Goal: Information Seeking & Learning: Learn about a topic

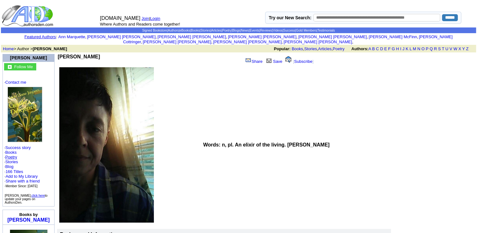
click at [14, 154] on link "Poetry" at bounding box center [11, 156] width 12 height 5
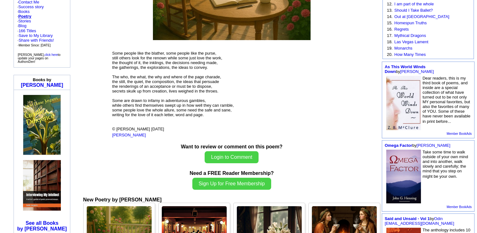
scroll to position [113, 0]
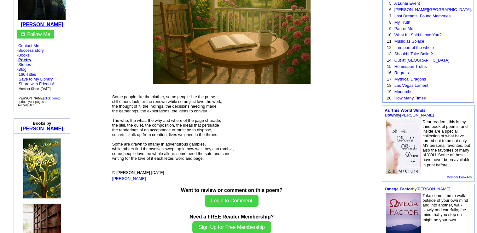
click at [61, 22] on b "[PERSON_NAME]" at bounding box center [42, 24] width 42 height 5
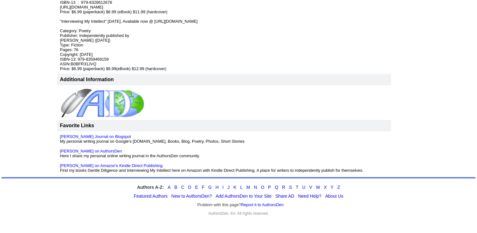
scroll to position [422, 0]
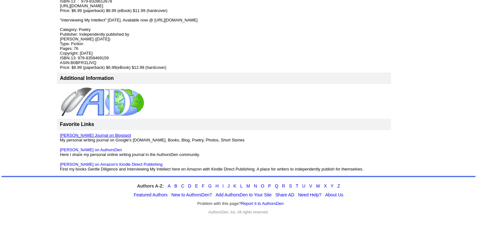
click at [116, 134] on link "[PERSON_NAME] Journal on Blogspot" at bounding box center [95, 135] width 71 height 5
click at [139, 162] on link "[PERSON_NAME] on Amazon's Kindle Direct Publishing" at bounding box center [111, 164] width 102 height 5
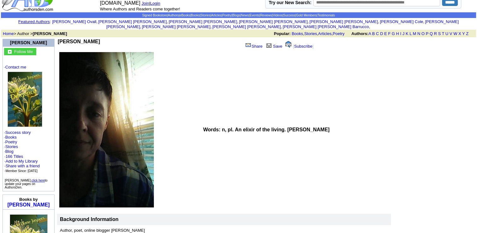
scroll to position [3, 0]
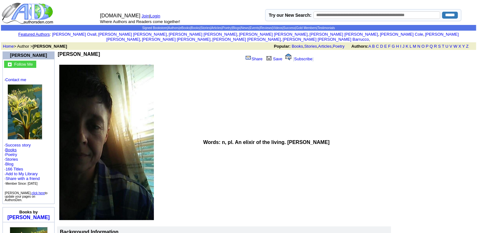
click at [14, 147] on link "Books" at bounding box center [10, 149] width 11 height 5
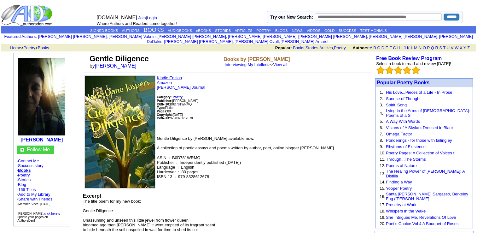
click at [161, 75] on link "Kindle Edition" at bounding box center [169, 77] width 25 height 5
click at [168, 80] on link "Amazon" at bounding box center [164, 82] width 15 height 5
click at [184, 85] on link "Jade Jaspers Journal" at bounding box center [181, 87] width 48 height 5
click at [233, 62] on link "Interviewing My Intellect" at bounding box center [247, 64] width 44 height 5
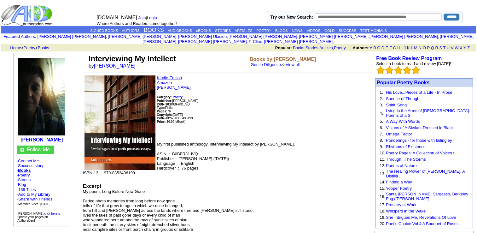
click at [175, 75] on link "Kindle Edition" at bounding box center [169, 77] width 25 height 5
click at [165, 80] on link "Amazon" at bounding box center [164, 82] width 15 height 5
click at [171, 75] on link "Kindle Edition" at bounding box center [169, 77] width 25 height 5
click at [322, 110] on p "Kindle Edition Amazon Jade Dane Jaspers Category: Poetry Publisher: Jade Dane J…" at bounding box center [227, 105] width 289 height 61
click at [27, 177] on link "Stories" at bounding box center [24, 179] width 13 height 5
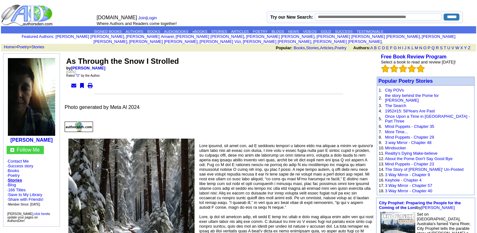
click at [92, 123] on img at bounding box center [79, 126] width 28 height 10
click at [104, 66] on link "[PERSON_NAME]" at bounding box center [88, 68] width 34 height 5
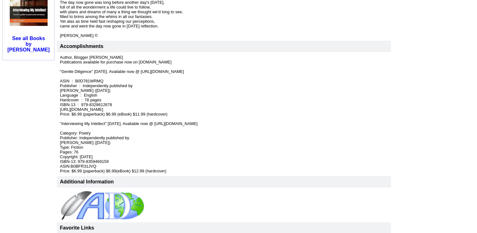
scroll to position [328, 0]
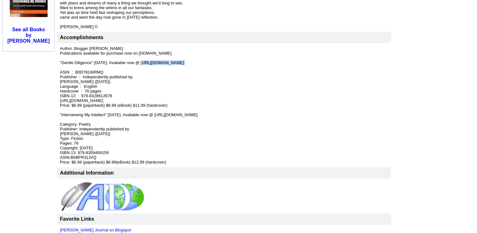
drag, startPoint x: 145, startPoint y: 60, endPoint x: 205, endPoint y: 64, distance: 60.3
click at [205, 64] on p "Author, Blogger [PERSON_NAME] Publications available for purchase now on [DOMAI…" at bounding box center [224, 105] width 328 height 118
copy font "[URL][DOMAIN_NAME]"
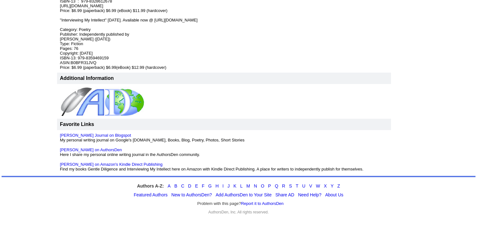
scroll to position [382, 0]
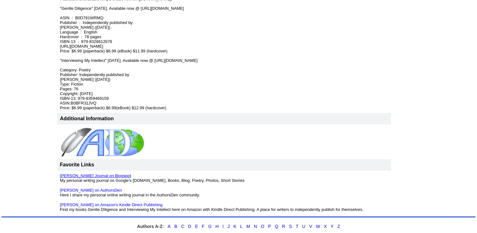
click at [101, 173] on link "[PERSON_NAME] Journal on Blogspot" at bounding box center [95, 175] width 71 height 5
